Goal: Find specific page/section: Find specific page/section

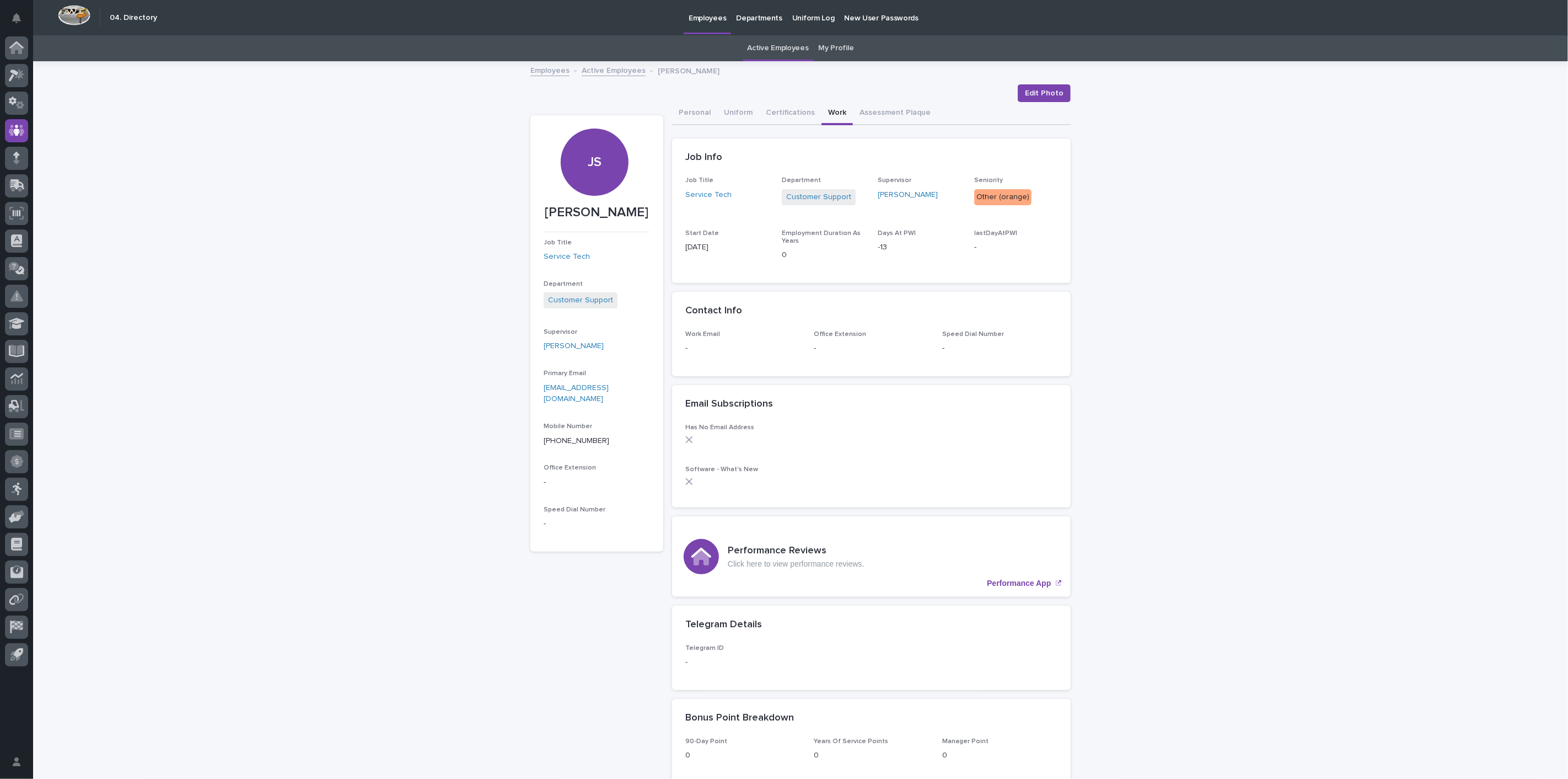
click at [548, 74] on link "Employees" at bounding box center [550, 69] width 39 height 13
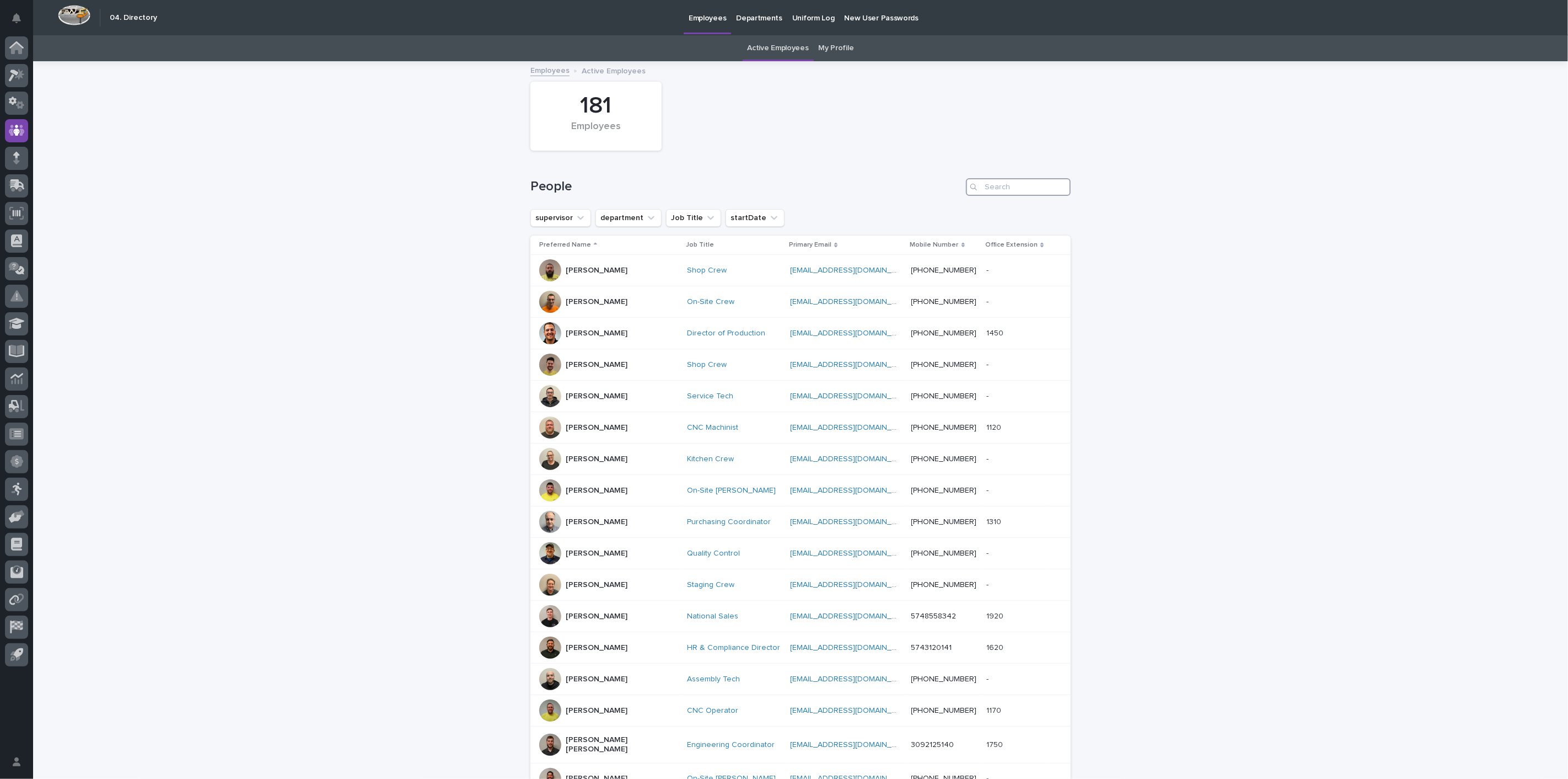
click at [1007, 186] on input "Search" at bounding box center [1018, 187] width 105 height 18
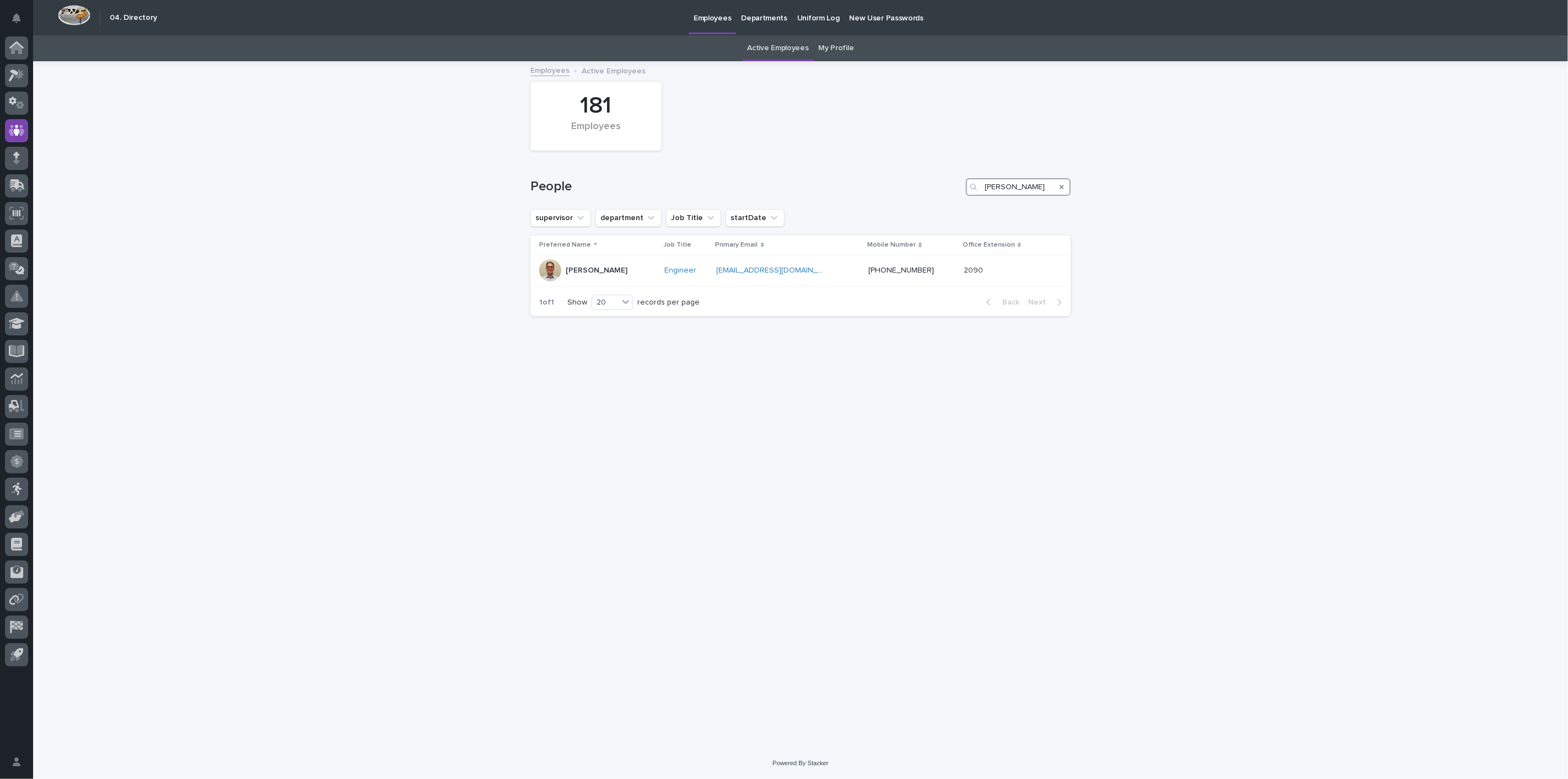
drag, startPoint x: 1015, startPoint y: 190, endPoint x: 817, endPoint y: 177, distance: 198.4
click at [824, 177] on div "People [PERSON_NAME]" at bounding box center [800, 182] width 541 height 53
drag, startPoint x: 1019, startPoint y: 184, endPoint x: 872, endPoint y: 184, distance: 147.0
click at [873, 184] on div "People [PERSON_NAME]" at bounding box center [800, 187] width 541 height 18
type input "sid"
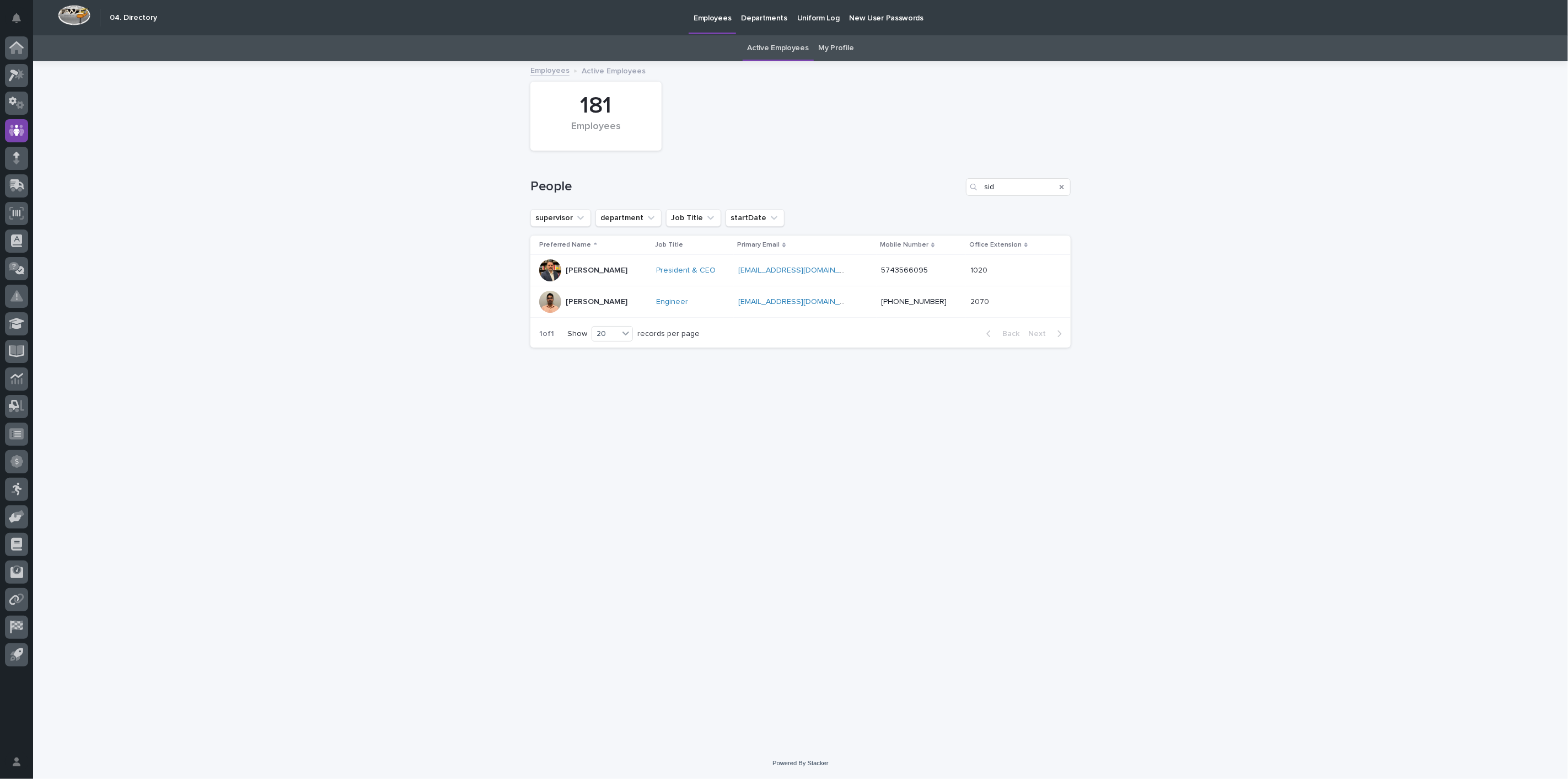
click at [589, 266] on div "[PERSON_NAME]" at bounding box center [596, 269] width 61 height 12
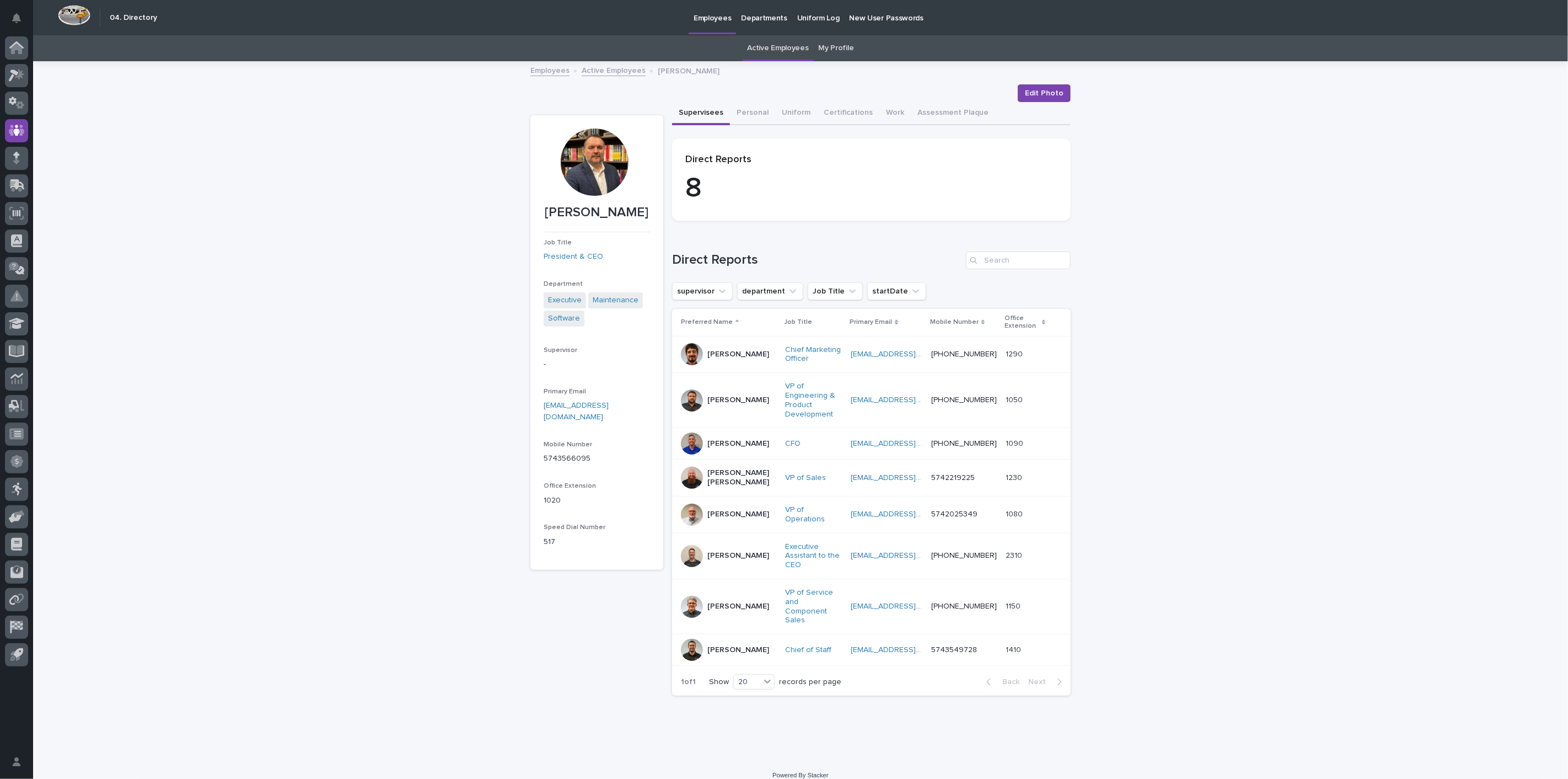
click at [737, 554] on p "[PERSON_NAME]" at bounding box center [738, 555] width 61 height 9
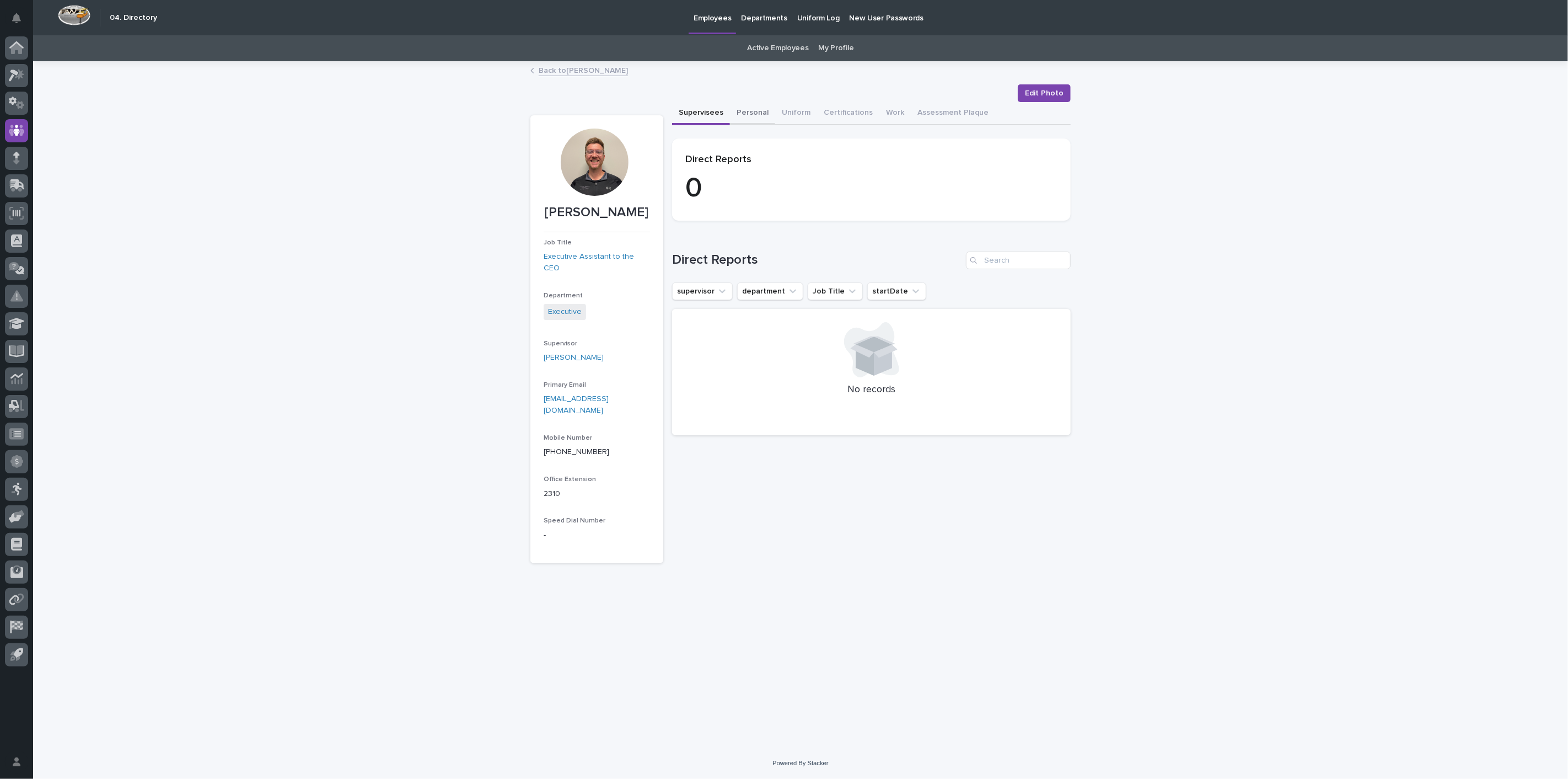
click at [754, 110] on button "Personal" at bounding box center [752, 114] width 45 height 23
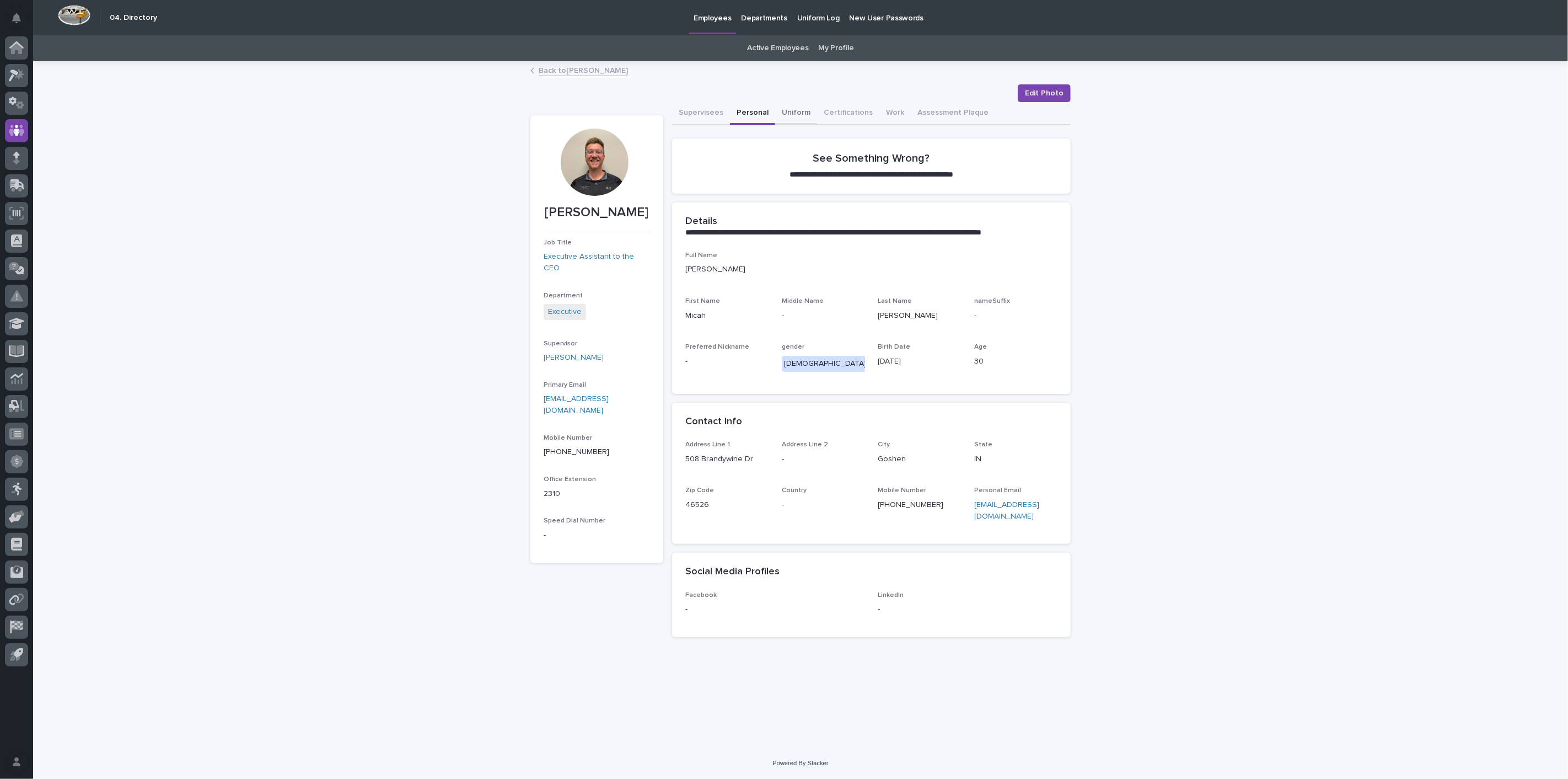
click at [787, 111] on button "Uniform" at bounding box center [796, 114] width 42 height 23
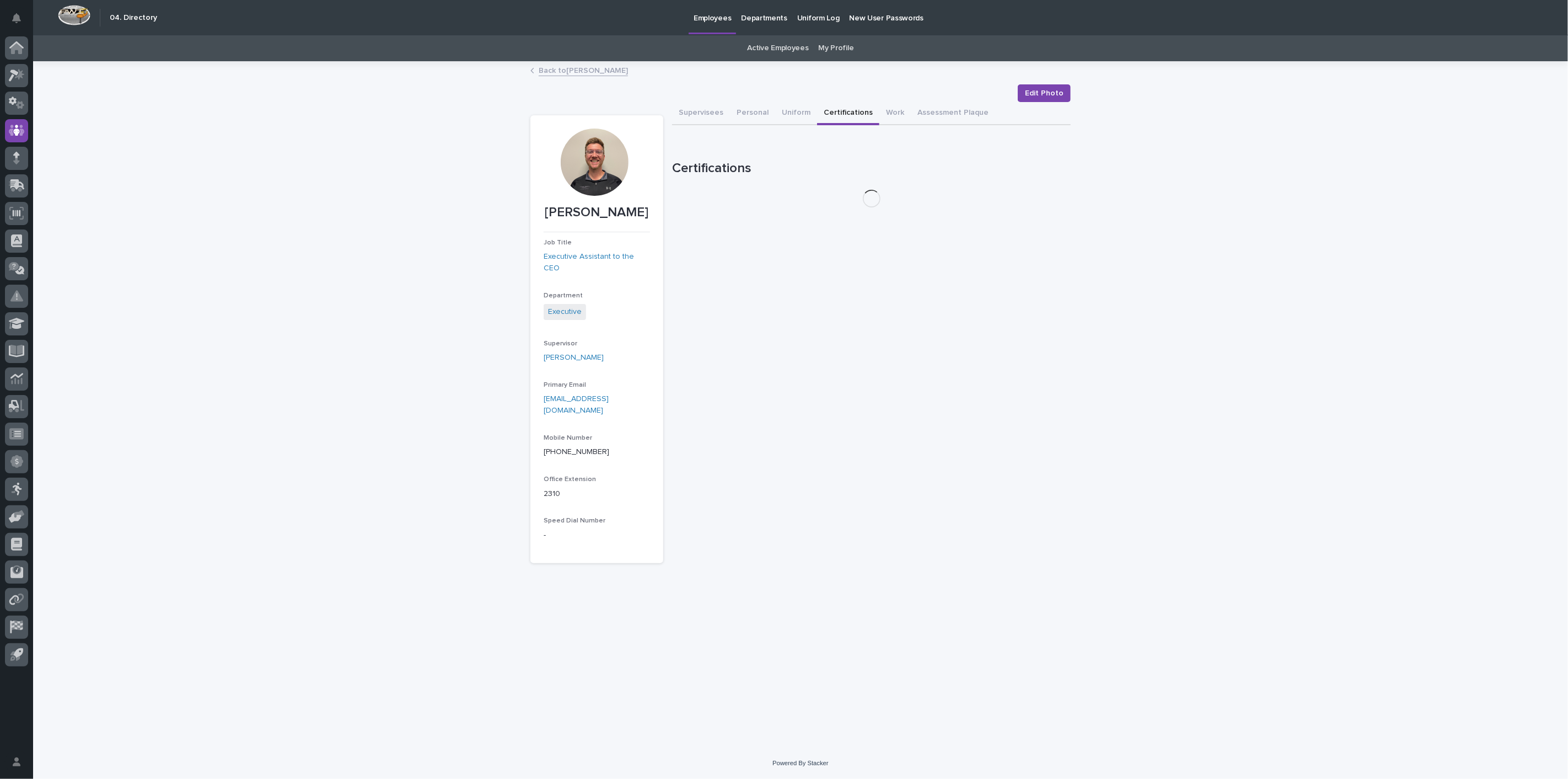
click at [841, 113] on button "Certifications" at bounding box center [848, 114] width 62 height 23
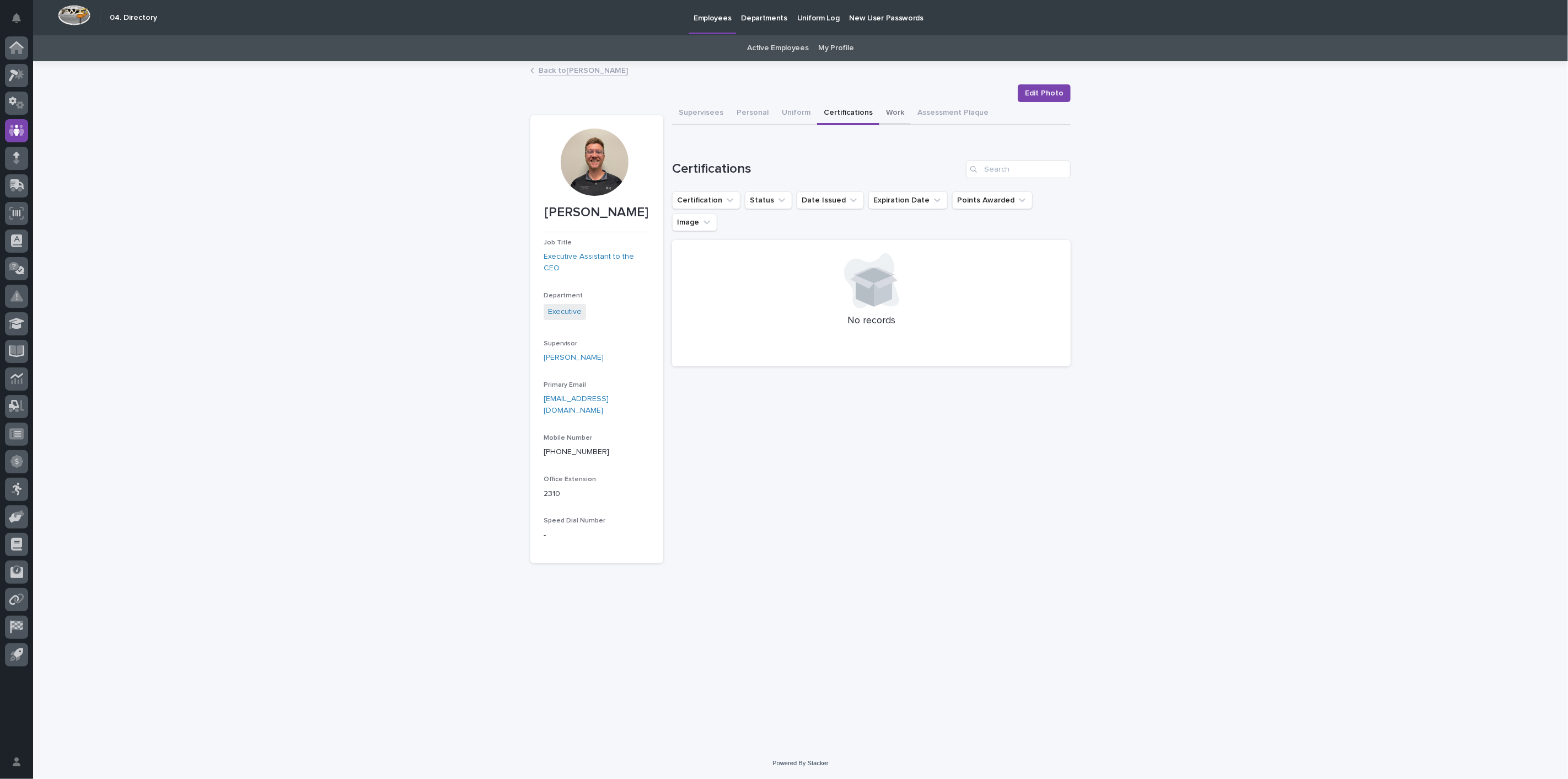
click at [883, 113] on button "Work" at bounding box center [895, 114] width 32 height 23
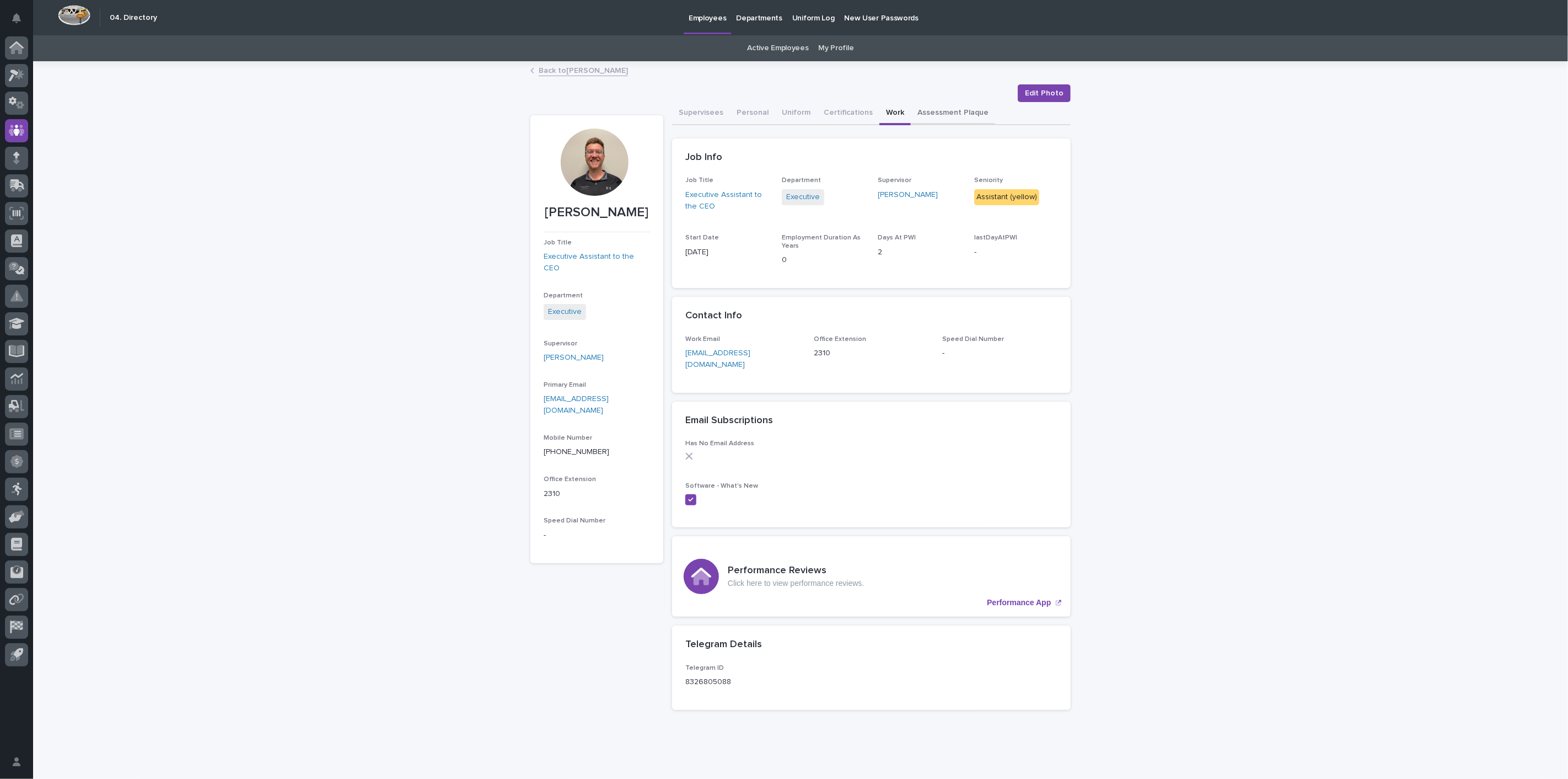
click at [914, 116] on button "Assessment Plaque" at bounding box center [953, 114] width 85 height 23
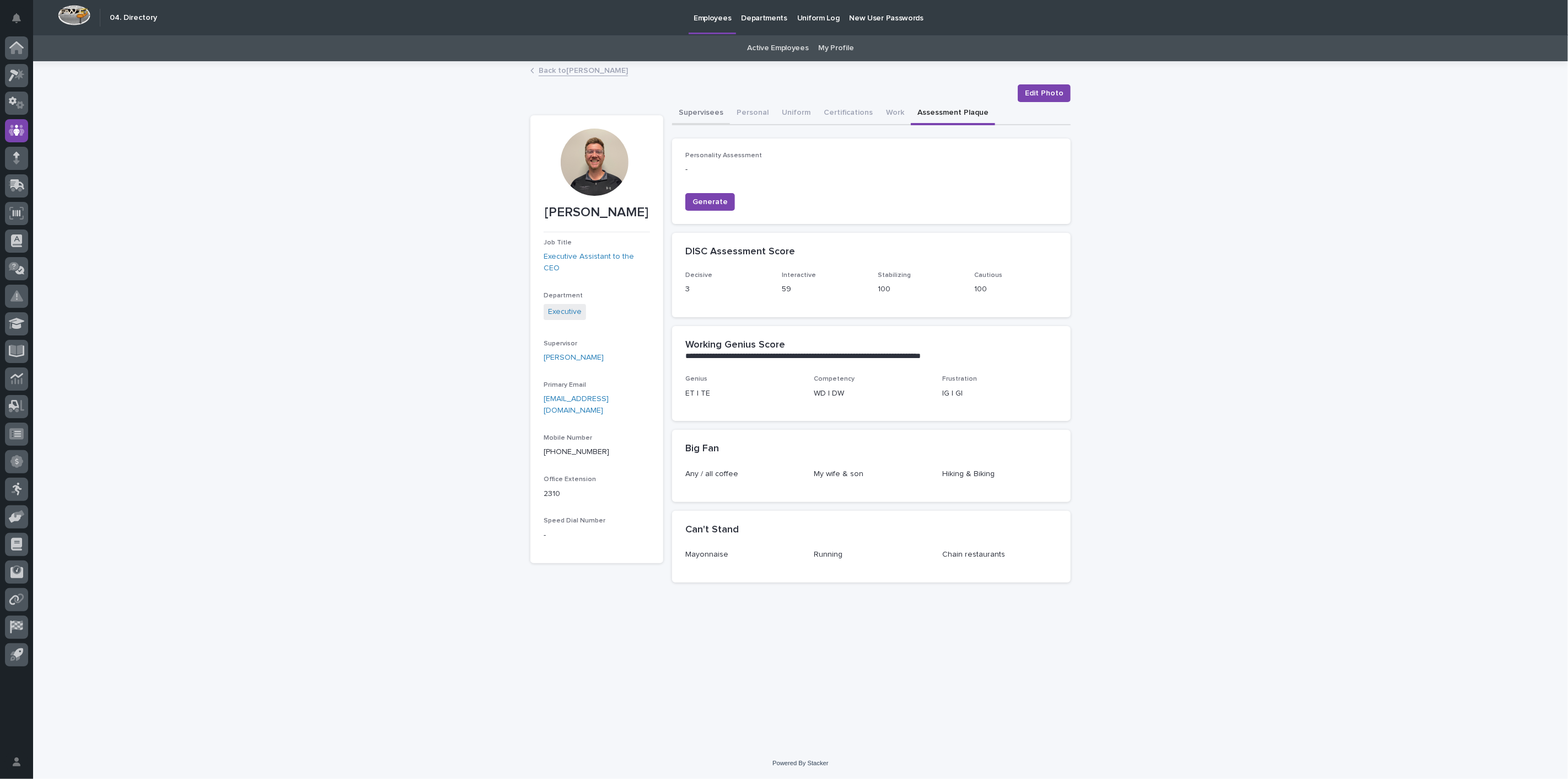
click at [698, 106] on button "Supervisees" at bounding box center [701, 114] width 58 height 23
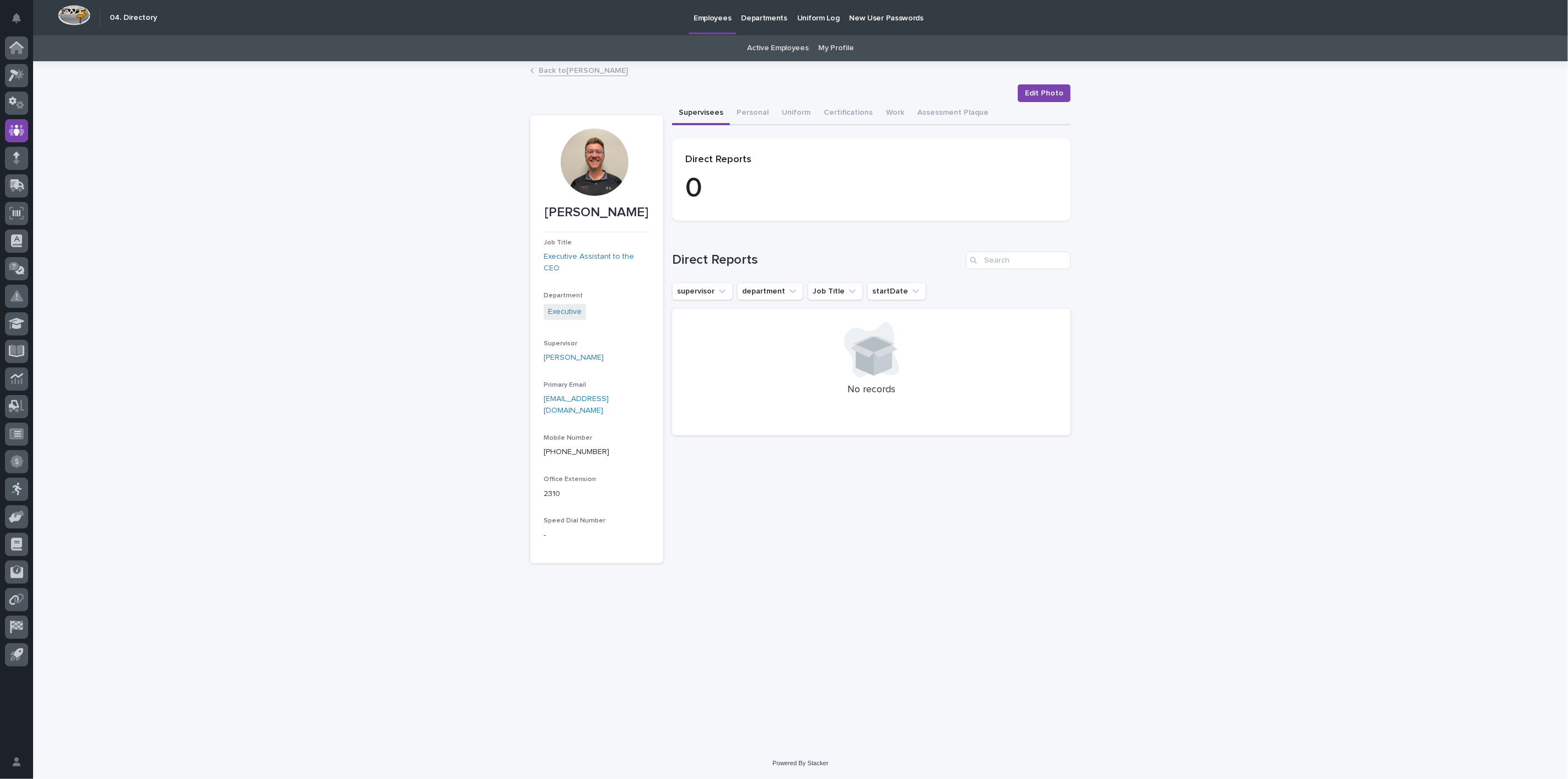
click at [573, 65] on link "Back to [PERSON_NAME]" at bounding box center [583, 69] width 89 height 13
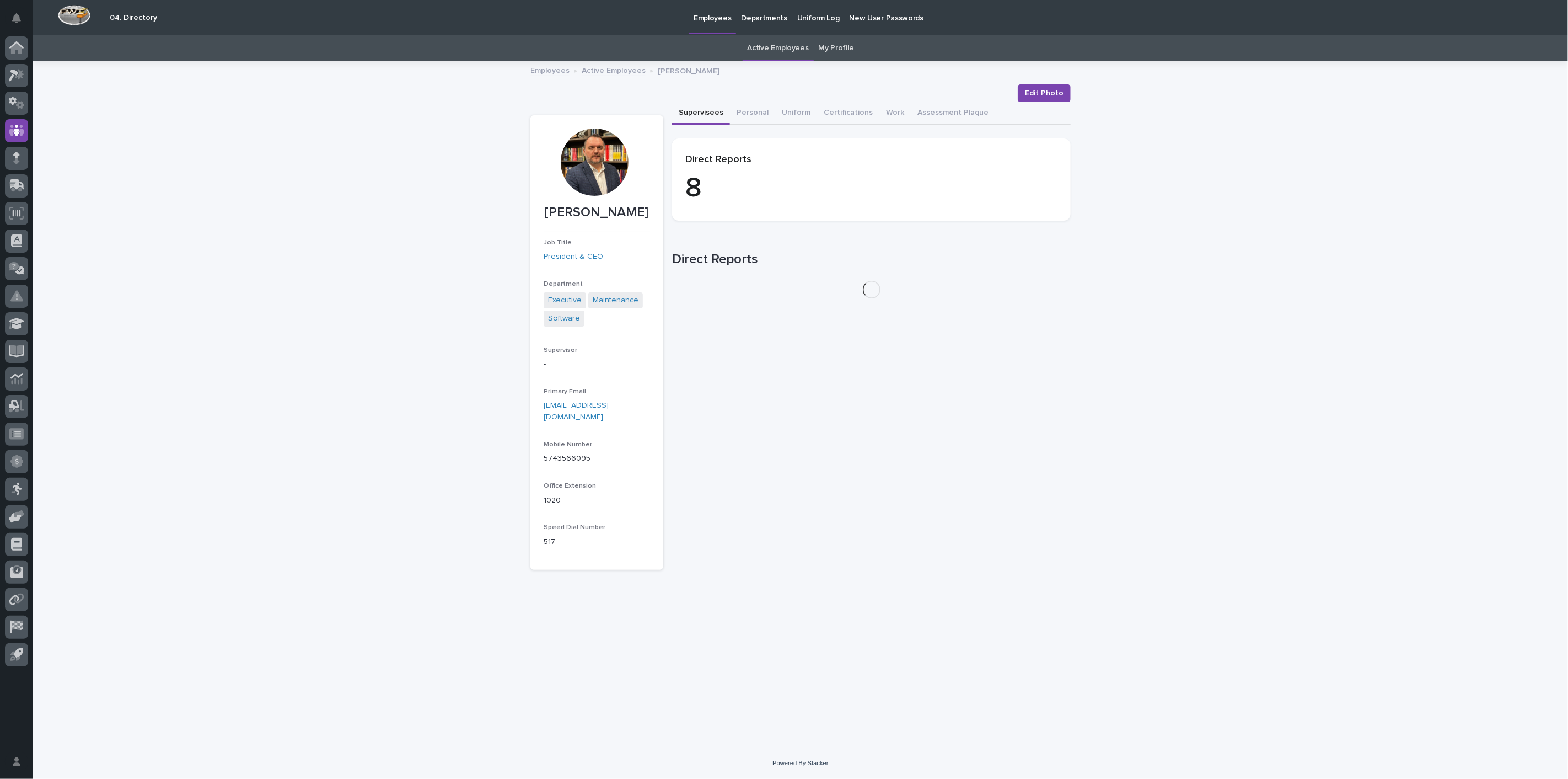
click at [723, 18] on p "Employees" at bounding box center [712, 12] width 38 height 23
